Goal: Task Accomplishment & Management: Manage account settings

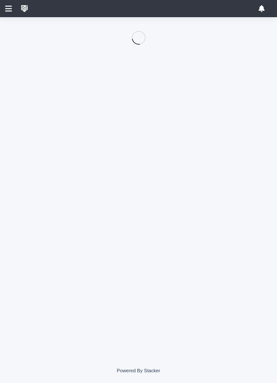
scroll to position [175, 0]
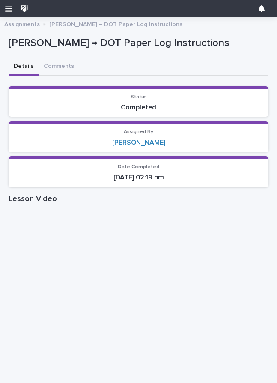
click at [5, 7] on icon "button" at bounding box center [8, 9] width 7 height 8
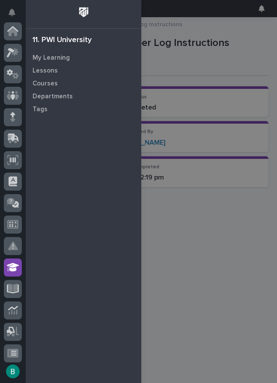
scroll to position [0, 0]
click at [11, 328] on icon at bounding box center [13, 331] width 12 height 10
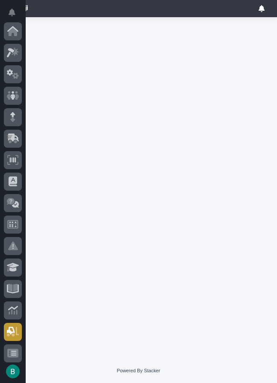
scroll to position [175, 0]
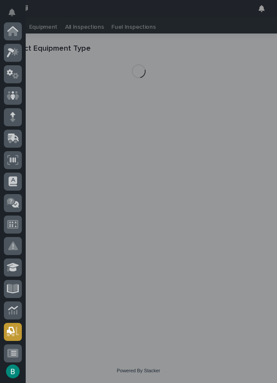
scroll to position [175, 0]
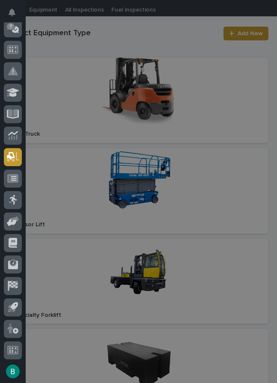
click at [137, 190] on div "My Settings Log Out" at bounding box center [138, 191] width 277 height 383
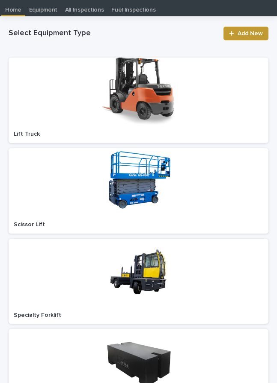
click at [140, 185] on div at bounding box center [139, 182] width 260 height 68
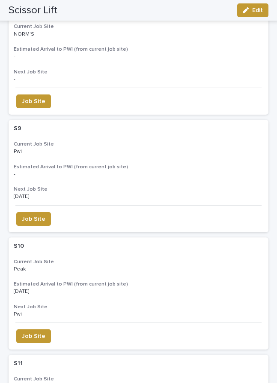
scroll to position [1818, 0]
click at [155, 257] on div "S10 S10 Current Job Site Peak Peak Estimated Arrival to PWI (from current job s…" at bounding box center [139, 280] width 260 height 85
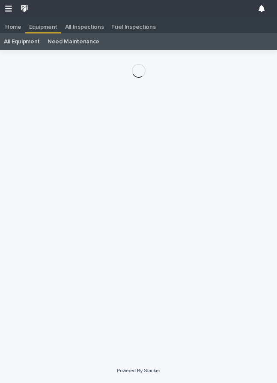
scroll to position [17, 0]
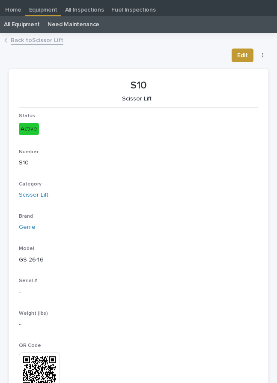
click at [266, 55] on button "button" at bounding box center [263, 55] width 12 height 6
click at [243, 73] on button "Job Site" at bounding box center [236, 73] width 57 height 14
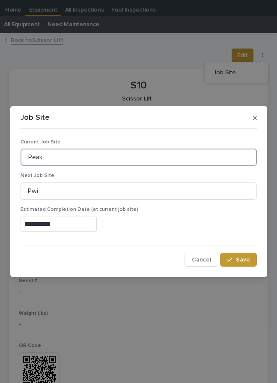
click at [173, 157] on input "Peak" at bounding box center [139, 156] width 237 height 17
type input "P"
type input "Dutchmen 802"
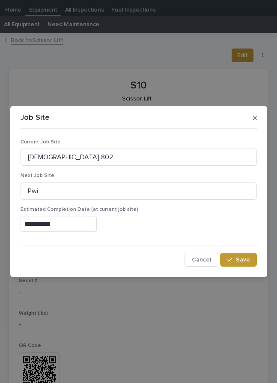
click at [72, 222] on input "**********" at bounding box center [59, 224] width 76 height 16
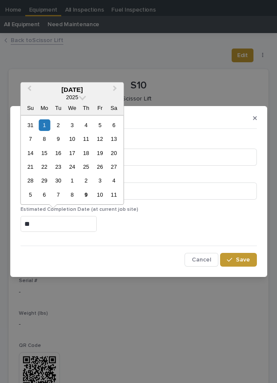
type input "*"
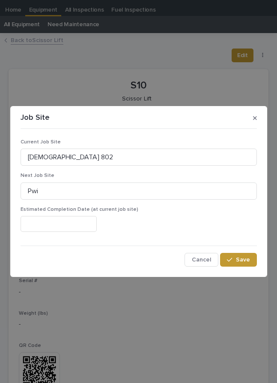
click at [243, 258] on span "Save" at bounding box center [243, 259] width 14 height 6
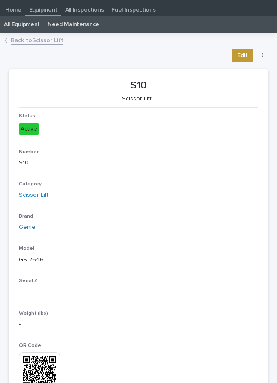
click at [43, 39] on link "Back to Scissor Lift" at bounding box center [37, 40] width 53 height 10
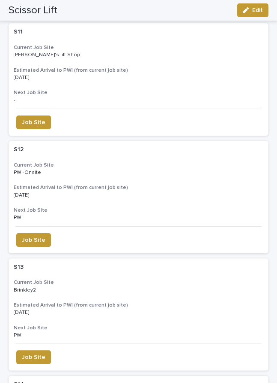
scroll to position [2149, 0]
click at [142, 287] on p at bounding box center [89, 290] width 150 height 6
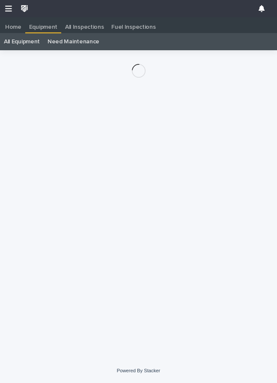
scroll to position [17, 0]
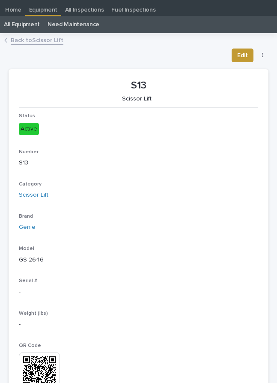
click at [267, 53] on button "button" at bounding box center [263, 55] width 12 height 6
click at [248, 68] on button "Job Site" at bounding box center [236, 73] width 57 height 14
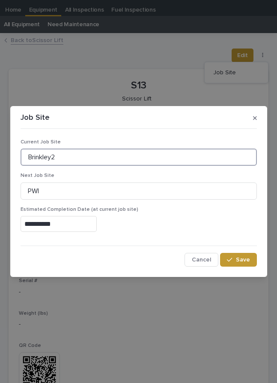
click at [107, 153] on input "Brinkley2" at bounding box center [139, 156] width 237 height 17
click at [124, 150] on input "Brinkley2" at bounding box center [139, 156] width 237 height 17
click at [134, 158] on input "Brinkley2" at bounding box center [139, 156] width 237 height 17
type input "B"
type input "Dutchmen 802"
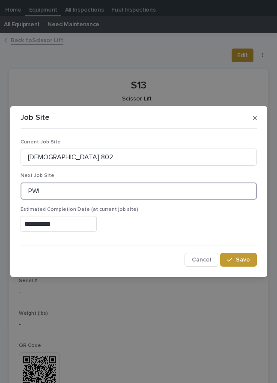
click at [108, 190] on input "PWI" at bounding box center [139, 190] width 237 height 17
type input "P"
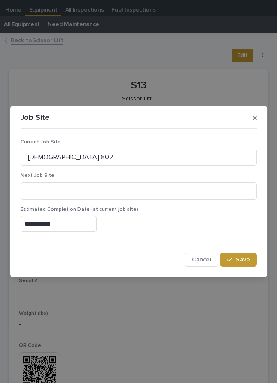
click at [77, 220] on input "**********" at bounding box center [59, 224] width 76 height 16
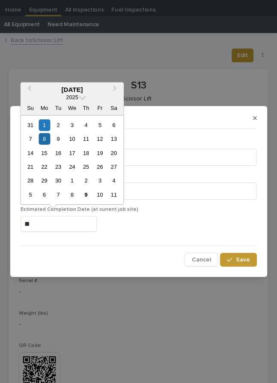
type input "*"
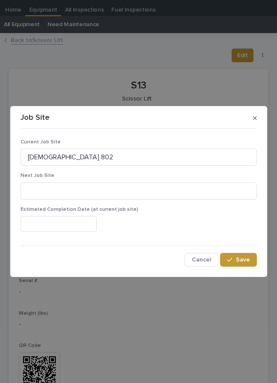
click at [243, 260] on span "Save" at bounding box center [243, 259] width 14 height 6
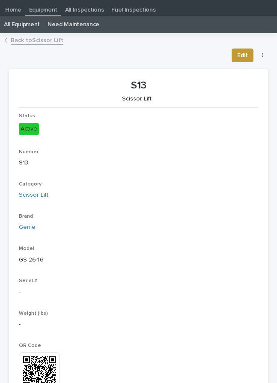
click at [44, 43] on link "Back to Scissor Lift" at bounding box center [37, 40] width 53 height 10
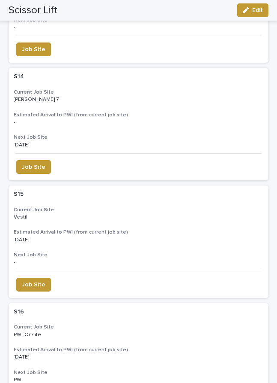
scroll to position [2456, 0]
click at [159, 201] on div "S15 S15 Current Job Site Vestil Vestil Estimated Arrival to PWI (from current j…" at bounding box center [139, 227] width 260 height 85
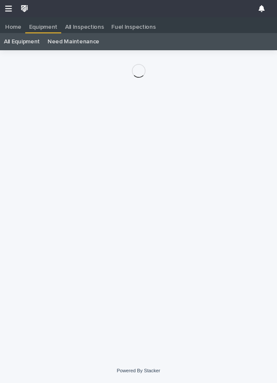
scroll to position [17, 0]
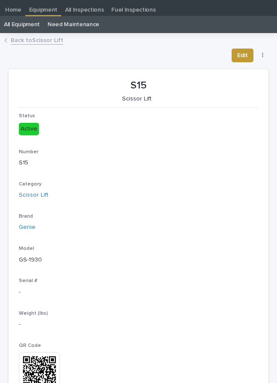
click at [259, 57] on button "button" at bounding box center [263, 55] width 12 height 6
click at [236, 77] on button "Job Site" at bounding box center [236, 73] width 57 height 14
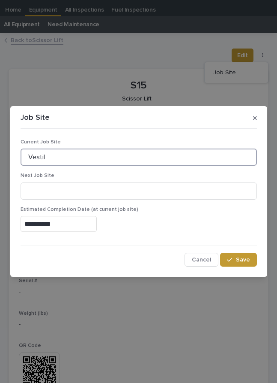
click at [136, 156] on input "Vestil" at bounding box center [139, 156] width 237 height 17
type input "V"
type input "Dutchmen 802"
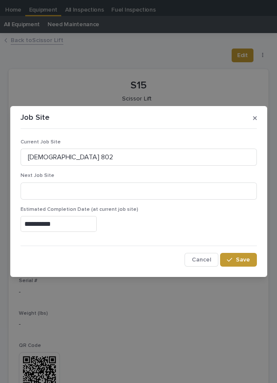
click at [80, 223] on input "**********" at bounding box center [59, 224] width 76 height 16
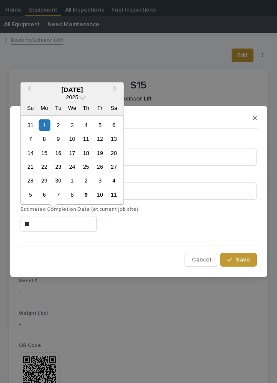
type input "*"
click at [244, 250] on div "Current Job Site Dutchmen 802 Next Job Site Estimated Completion Date (at curre…" at bounding box center [139, 199] width 237 height 134
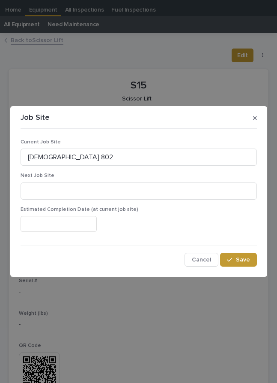
click at [243, 254] on button "Save" at bounding box center [238, 260] width 36 height 14
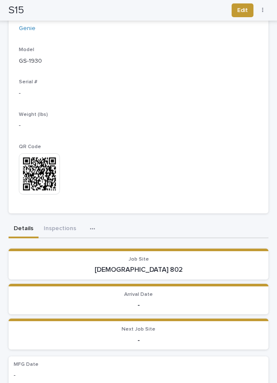
scroll to position [216, 0]
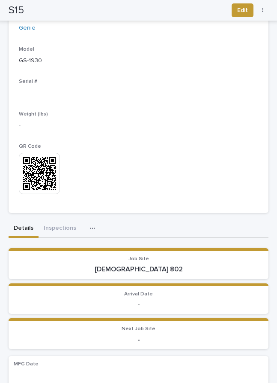
click at [261, 11] on button "button" at bounding box center [263, 10] width 12 height 6
click at [230, 33] on button "Job Site" at bounding box center [236, 28] width 57 height 14
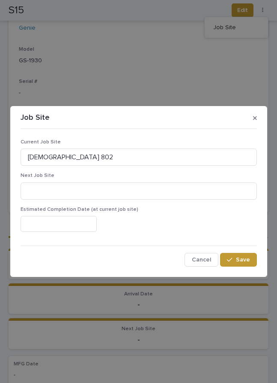
click at [237, 259] on span "Save" at bounding box center [243, 259] width 14 height 6
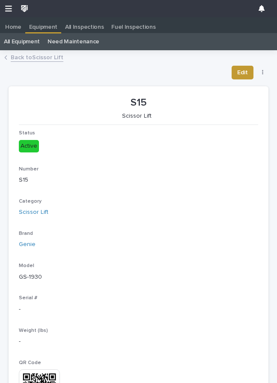
scroll to position [0, 0]
click at [47, 57] on link "Back to Scissor Lift" at bounding box center [37, 57] width 53 height 10
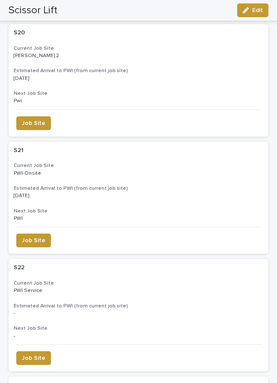
scroll to position [3204, 0]
click at [178, 146] on div "S21 S21 Current Job Site PWI-Onsite PWI-Onsite Estimated Arrival to PWI (from c…" at bounding box center [139, 184] width 260 height 85
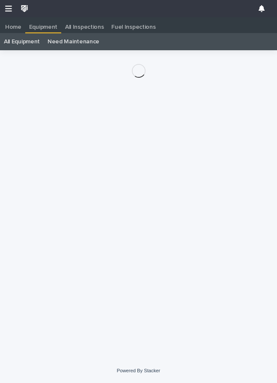
scroll to position [17, 0]
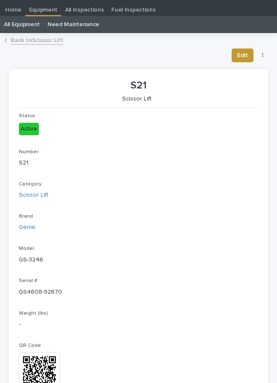
click at [261, 50] on div "Edit Job Site" at bounding box center [249, 55] width 41 height 14
click at [267, 52] on button "button" at bounding box center [263, 55] width 12 height 6
click at [230, 69] on span "Job Site" at bounding box center [225, 72] width 23 height 9
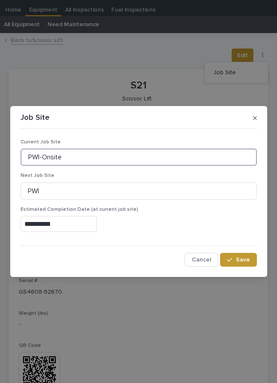
click at [158, 154] on input "PWI-Onsite" at bounding box center [139, 156] width 237 height 17
type input "P"
type input "Dutchmen 802"
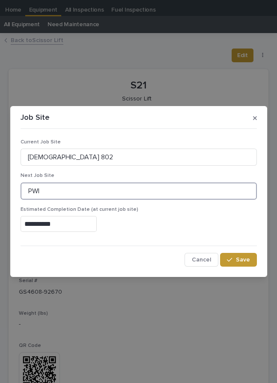
click at [51, 191] on input "PWI" at bounding box center [139, 190] width 237 height 17
type input "P"
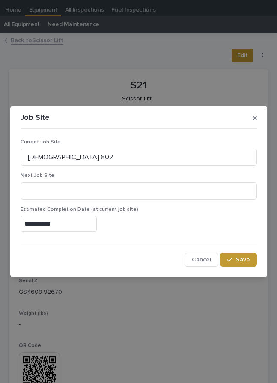
click at [62, 227] on input "**********" at bounding box center [59, 224] width 76 height 16
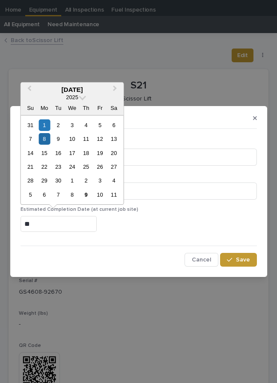
type input "*"
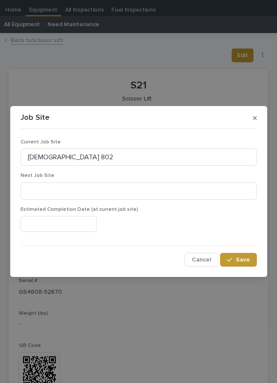
click at [247, 81] on div "Job Site Current Job Site Dutchmen 802 Next Job Site Estimated Completion Date …" at bounding box center [138, 191] width 277 height 383
click at [244, 258] on span "Save" at bounding box center [243, 259] width 14 height 6
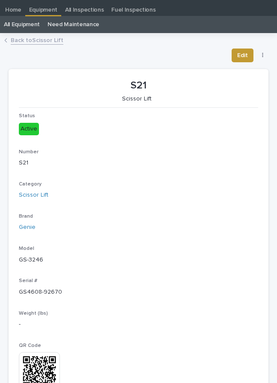
click at [48, 38] on link "Back to Scissor Lift" at bounding box center [37, 40] width 53 height 10
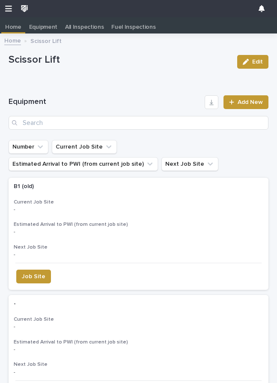
click at [45, 27] on p "Equipment" at bounding box center [43, 24] width 28 height 14
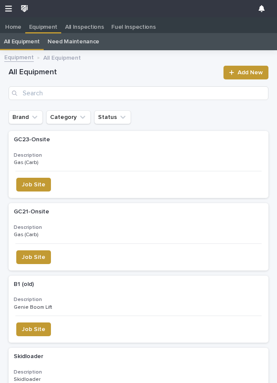
click at [18, 45] on link "All Equipment" at bounding box center [22, 41] width 36 height 17
click at [15, 29] on p "Home" at bounding box center [13, 24] width 16 height 14
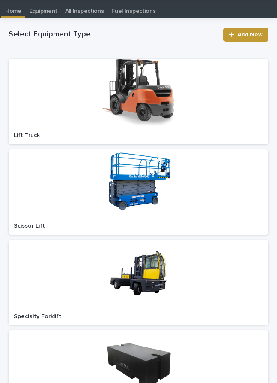
scroll to position [17, 0]
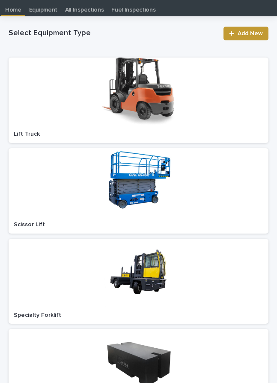
click at [175, 93] on div at bounding box center [139, 91] width 260 height 68
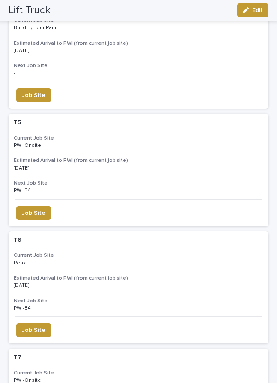
scroll to position [652, 0]
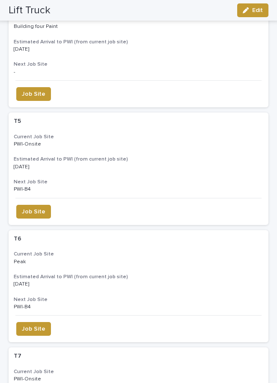
click at [184, 259] on p "Peak Peak" at bounding box center [139, 262] width 250 height 6
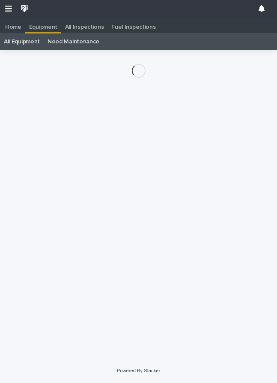
scroll to position [17, 0]
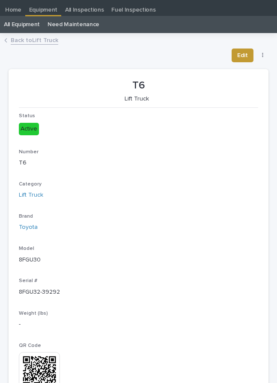
click at [262, 54] on button "button" at bounding box center [263, 55] width 12 height 6
click at [247, 67] on button "Job Site" at bounding box center [236, 73] width 57 height 14
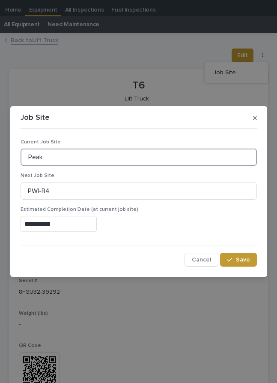
click at [154, 156] on input "Peak" at bounding box center [139, 156] width 237 height 17
type input "P"
type input "Dutchmen 802"
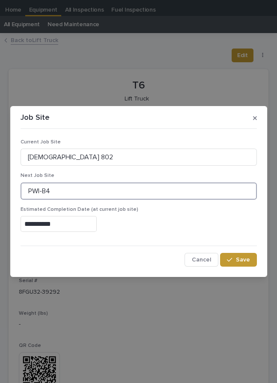
click at [147, 196] on input "PWI-B4" at bounding box center [139, 190] width 237 height 17
type input "P"
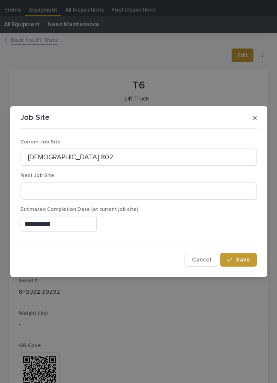
click at [72, 226] on input "**********" at bounding box center [59, 224] width 76 height 16
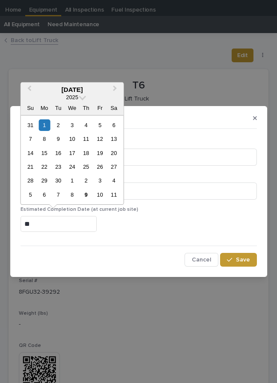
type input "*"
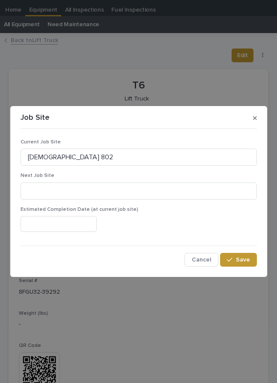
click at [250, 233] on div "Estimated Completion Date (at current job site)" at bounding box center [139, 222] width 237 height 33
click at [238, 256] on span "Save" at bounding box center [243, 259] width 14 height 6
